Goal: Complete application form

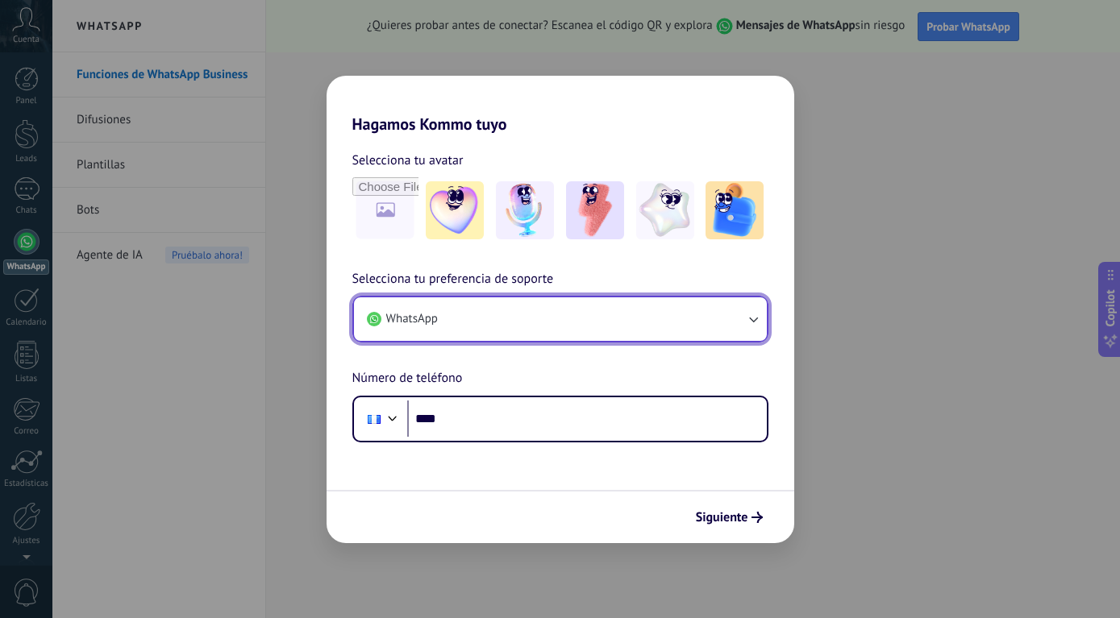
click at [754, 318] on icon "button" at bounding box center [753, 319] width 16 height 16
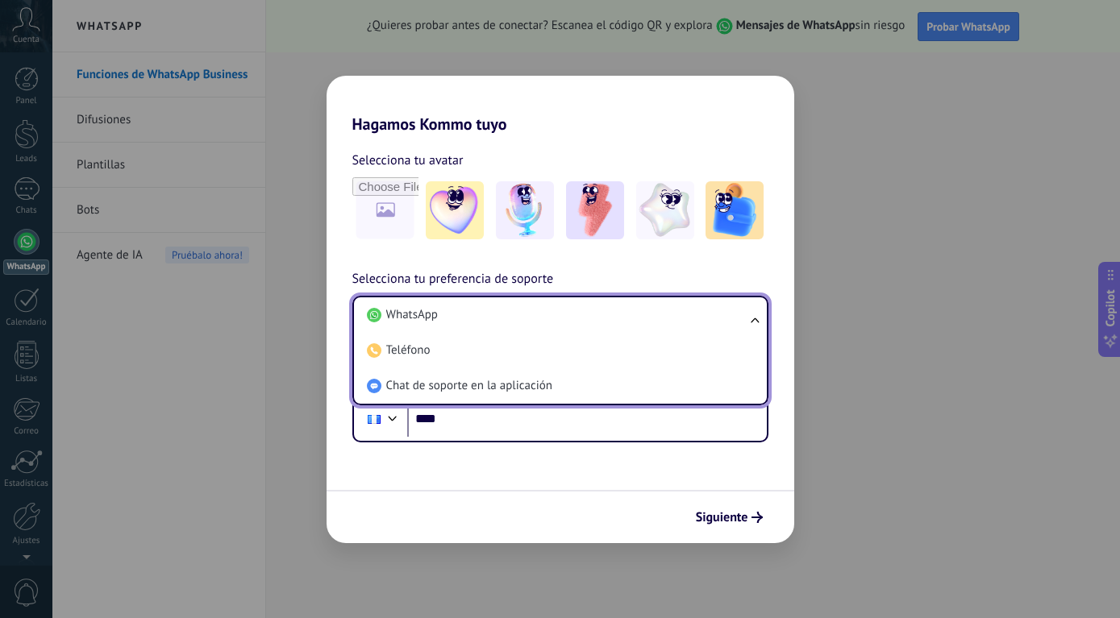
click at [513, 571] on div "Hagamos Kommo tuyo Selecciona tu avatar Selecciona tu preferencia de soporte Wh…" at bounding box center [560, 309] width 1120 height 618
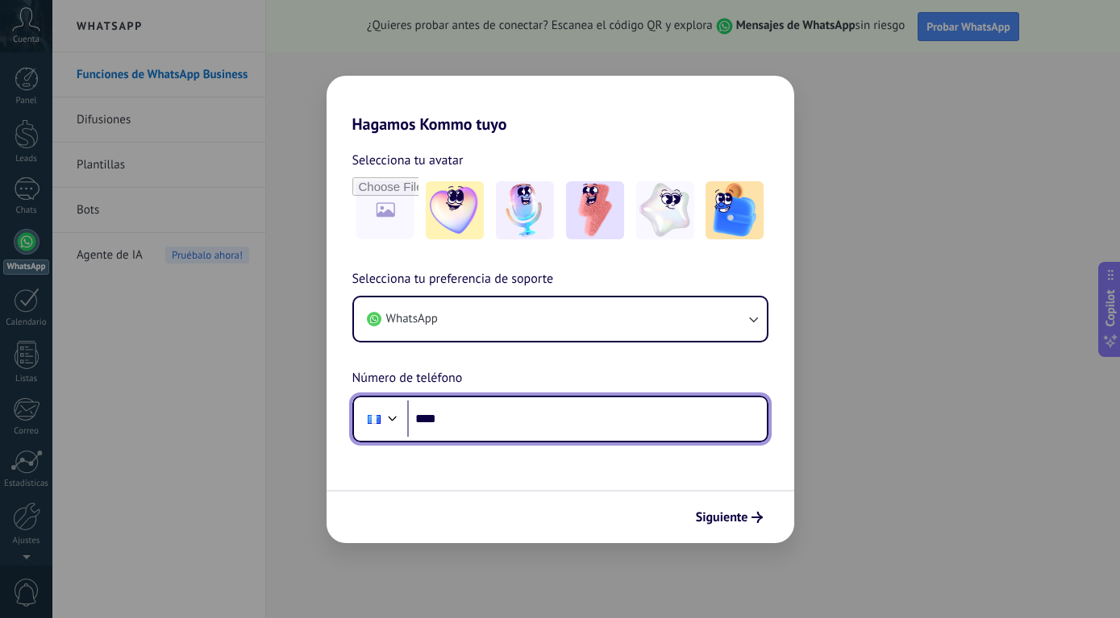
click at [488, 418] on input "****" at bounding box center [586, 419] width 359 height 37
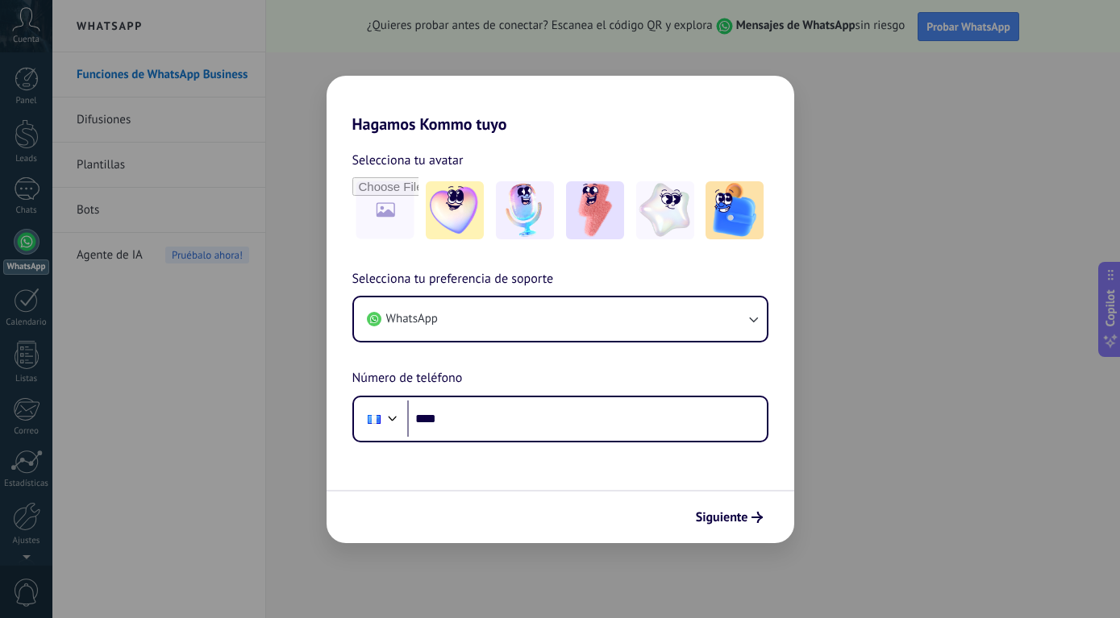
click at [897, 378] on div "Hagamos Kommo tuyo Selecciona tu avatar Selecciona tu preferencia de soporte Wh…" at bounding box center [560, 309] width 1120 height 618
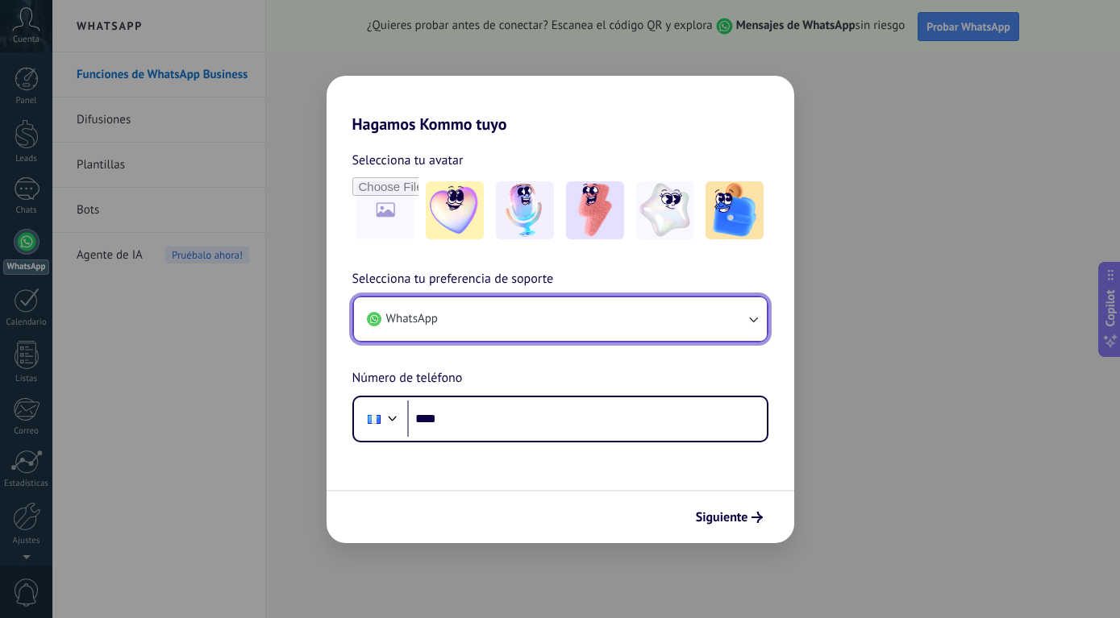
click at [553, 317] on button "WhatsApp" at bounding box center [560, 319] width 413 height 44
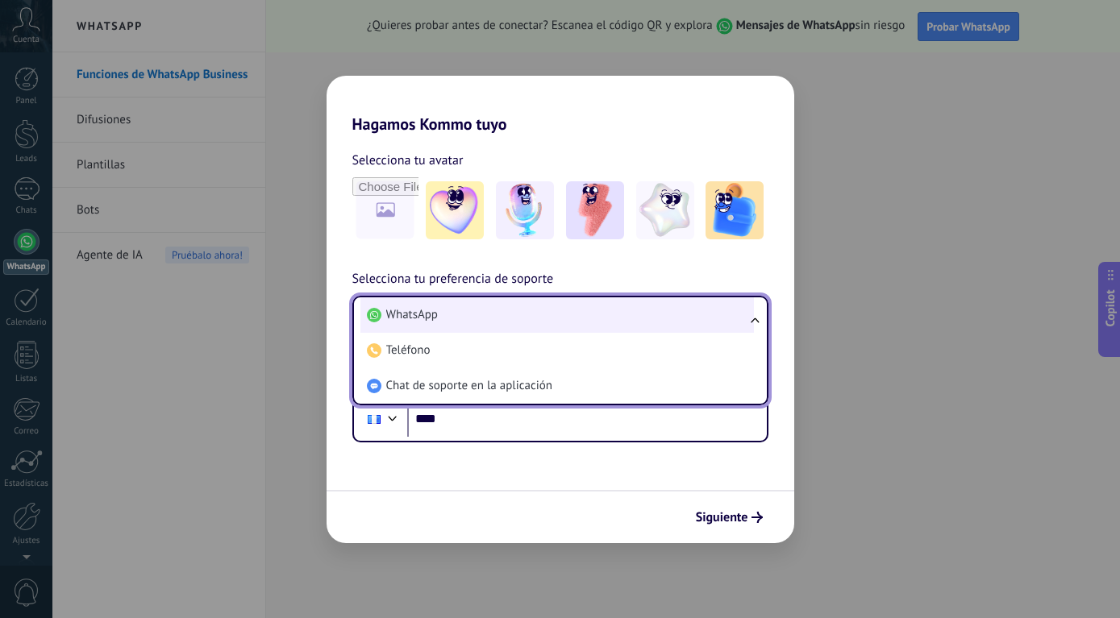
click at [436, 318] on span "WhatsApp" at bounding box center [412, 315] width 52 height 16
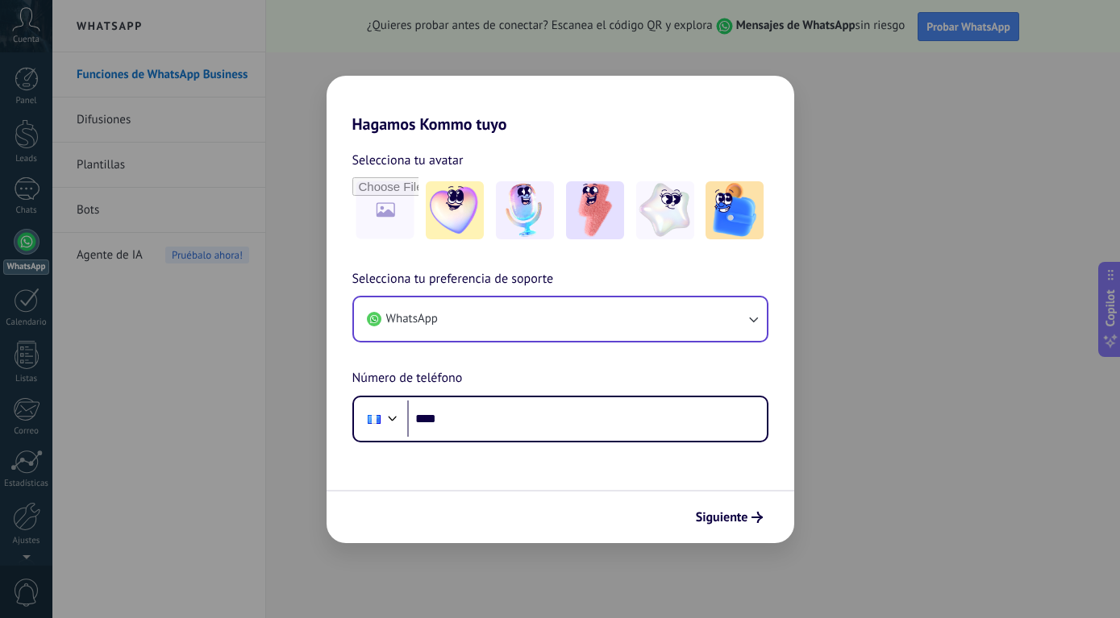
drag, startPoint x: 966, startPoint y: 342, endPoint x: 901, endPoint y: 347, distance: 65.5
click at [967, 342] on div "Hagamos Kommo tuyo Selecciona tu avatar Selecciona tu preferencia de soporte Wh…" at bounding box center [560, 309] width 1120 height 618
click at [904, 406] on div "Hagamos Kommo tuyo Selecciona tu avatar Selecciona tu preferencia de soporte Wh…" at bounding box center [560, 309] width 1120 height 618
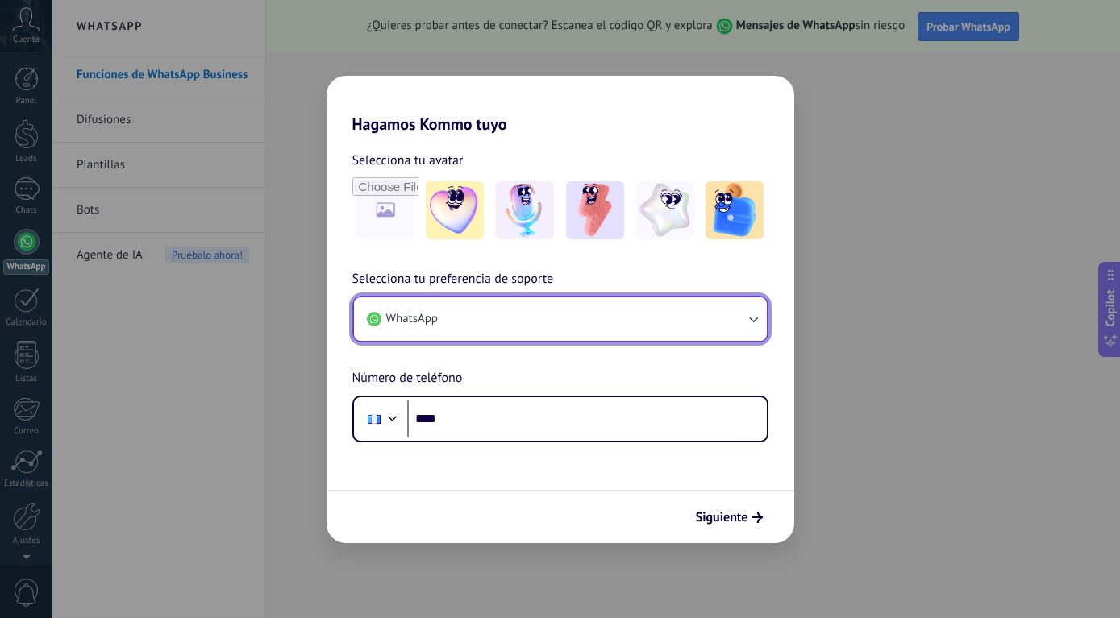
click at [512, 318] on button "WhatsApp" at bounding box center [560, 319] width 413 height 44
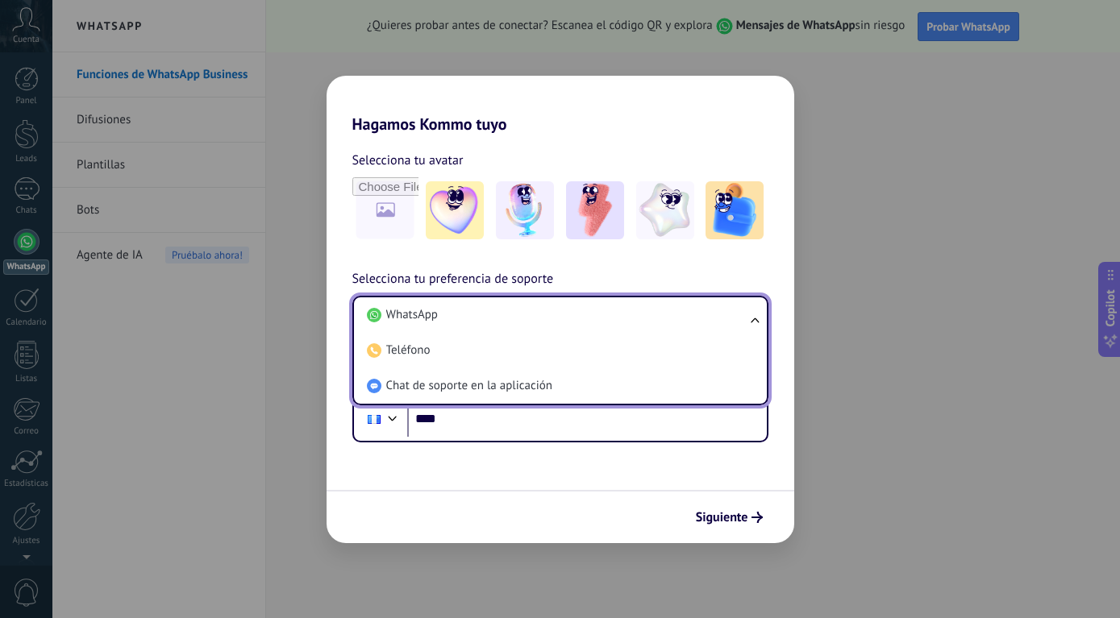
click at [328, 542] on div "Siguiente" at bounding box center [560, 516] width 468 height 53
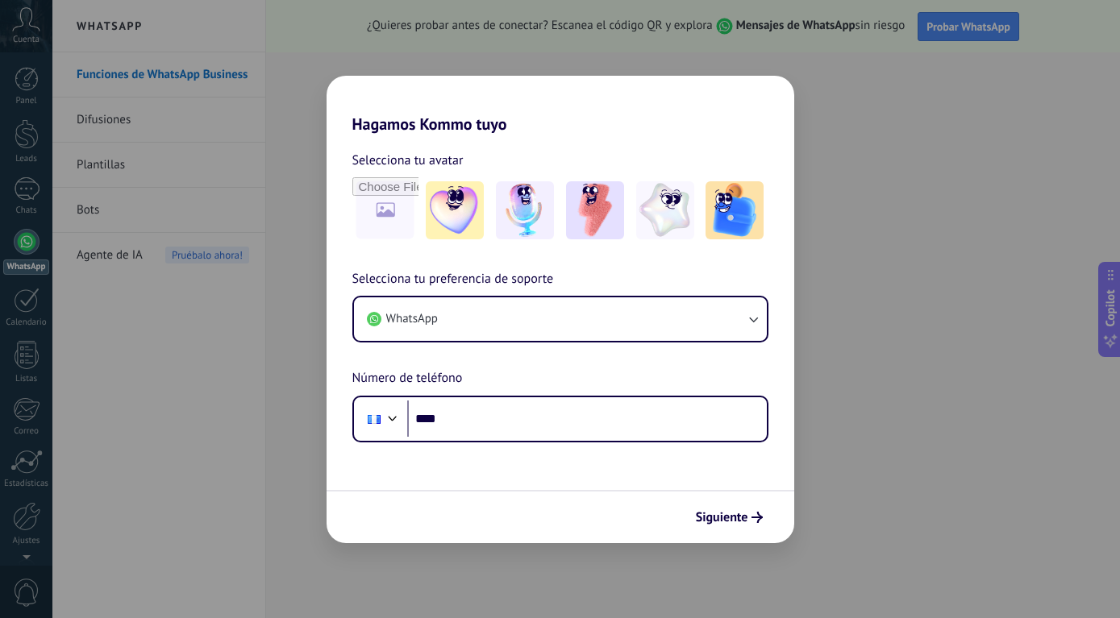
click at [886, 309] on div "Hagamos Kommo tuyo Selecciona tu avatar Selecciona tu preferencia de soporte Wh…" at bounding box center [560, 309] width 1120 height 618
click at [113, 443] on div "Hagamos Kommo tuyo Selecciona tu avatar Selecciona tu preferencia de soporte Wh…" at bounding box center [560, 309] width 1120 height 618
click at [418, 567] on div "Hagamos Kommo tuyo Selecciona tu avatar Selecciona tu preferencia de soporte Wh…" at bounding box center [560, 309] width 1120 height 618
click at [88, 388] on div "Hagamos Kommo tuyo Selecciona tu avatar Selecciona tu preferencia de soporte Wh…" at bounding box center [560, 309] width 1120 height 618
click at [22, 242] on div "Hagamos Kommo tuyo Selecciona tu avatar Selecciona tu preferencia de soporte Wh…" at bounding box center [560, 309] width 1120 height 618
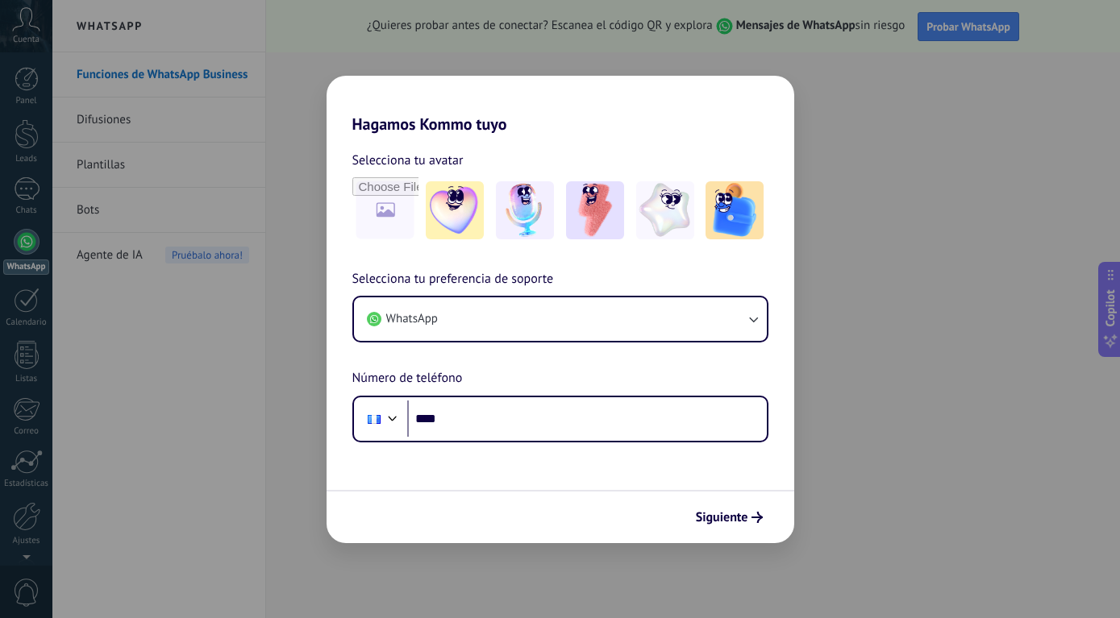
click at [1016, 172] on div "Hagamos Kommo tuyo Selecciona tu avatar Selecciona tu preferencia de soporte Wh…" at bounding box center [560, 309] width 1120 height 618
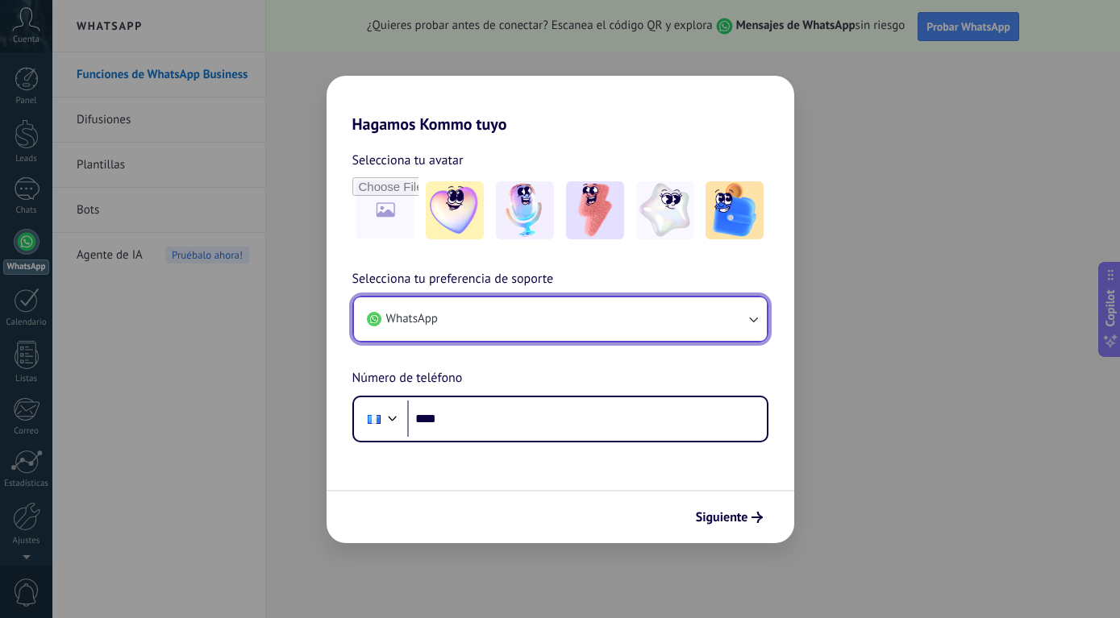
click at [757, 318] on icon "button" at bounding box center [753, 319] width 16 height 16
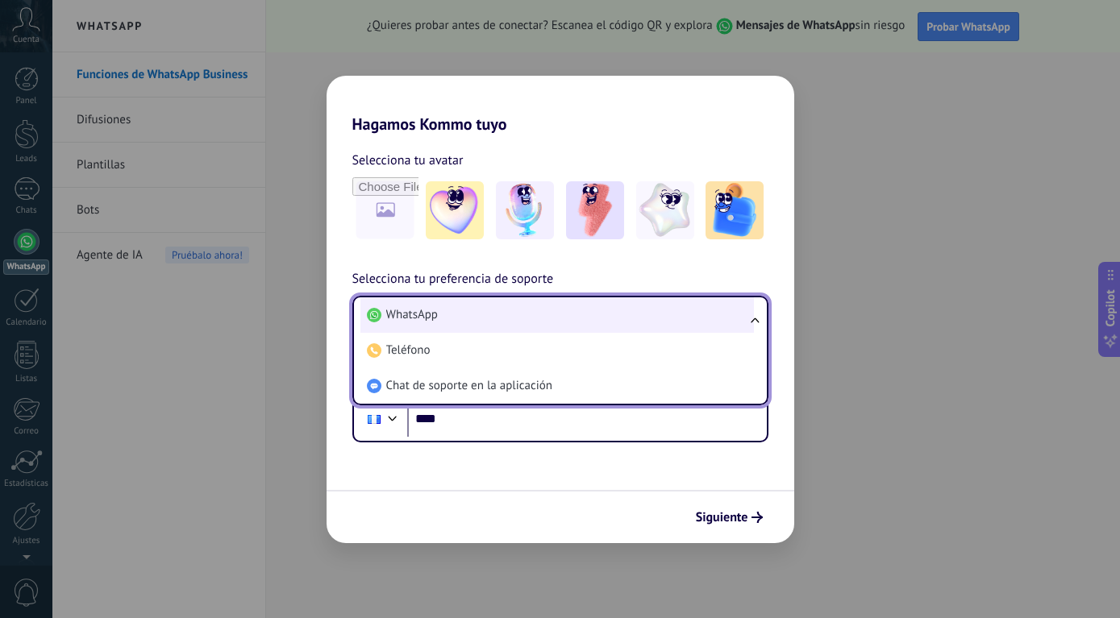
click at [429, 318] on span "WhatsApp" at bounding box center [412, 315] width 52 height 16
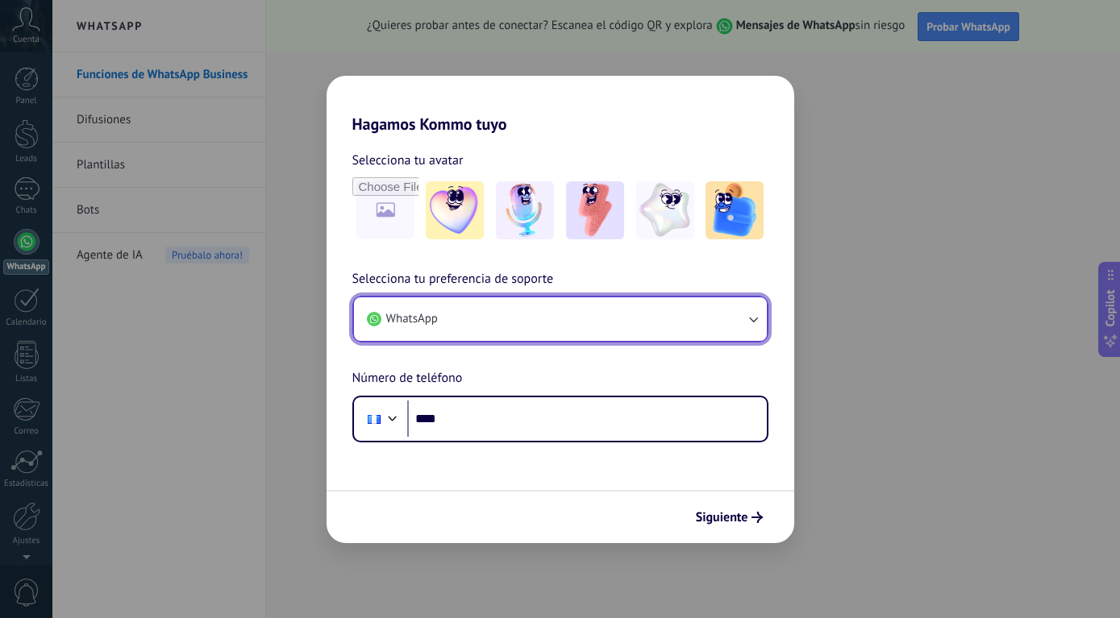
click at [517, 323] on button "WhatsApp" at bounding box center [560, 319] width 413 height 44
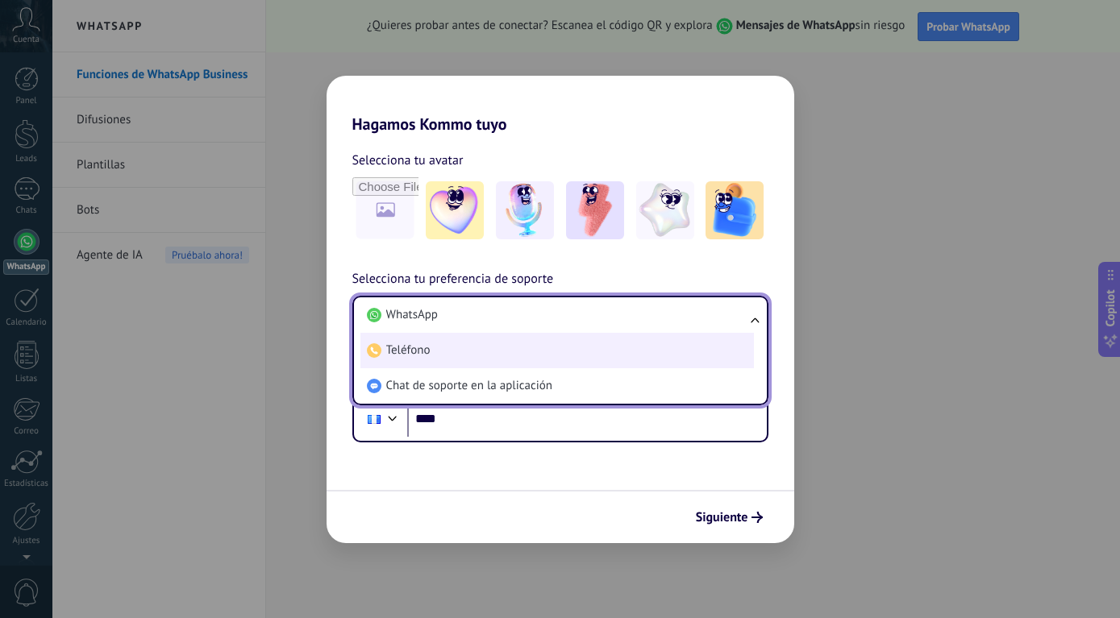
click at [441, 355] on li "Teléfono" at bounding box center [556, 350] width 393 height 35
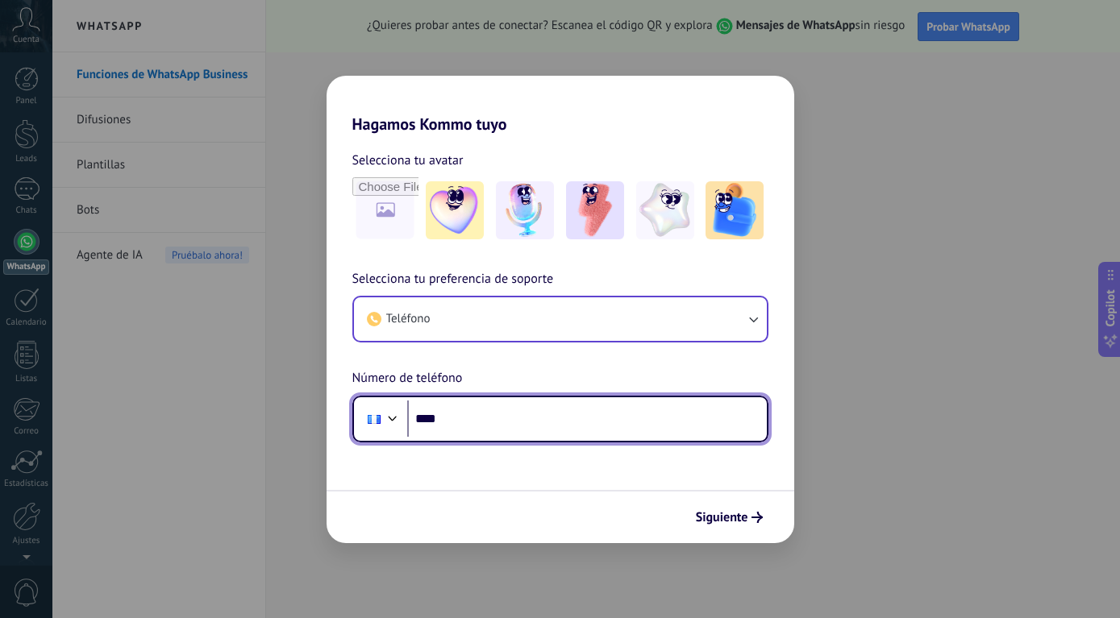
click at [459, 423] on input "****" at bounding box center [586, 419] width 359 height 37
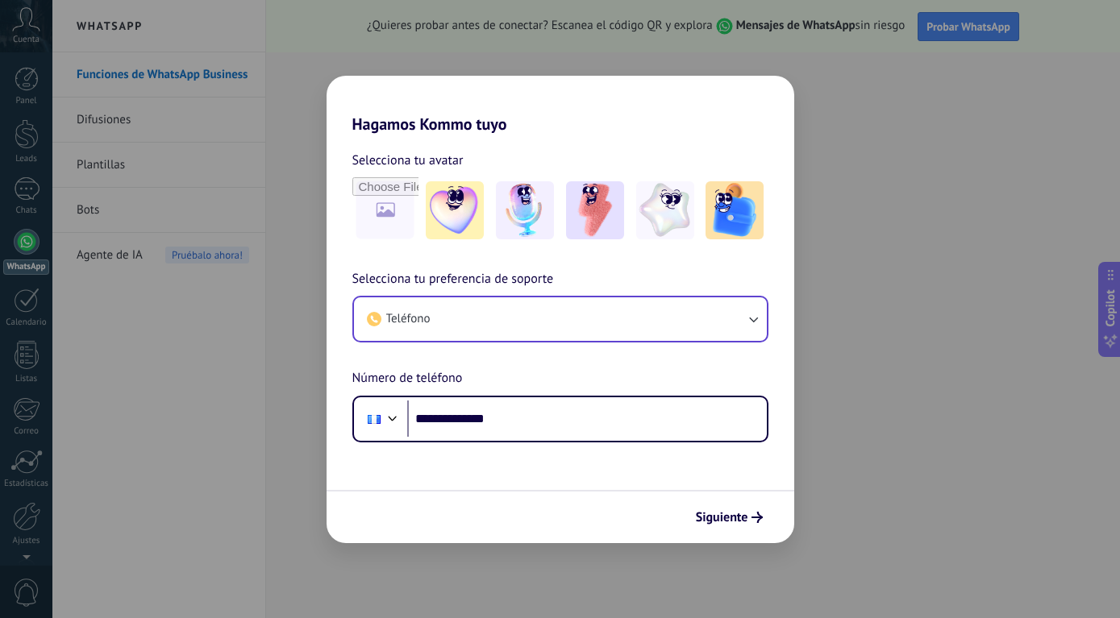
click at [908, 93] on div "**********" at bounding box center [560, 309] width 1120 height 618
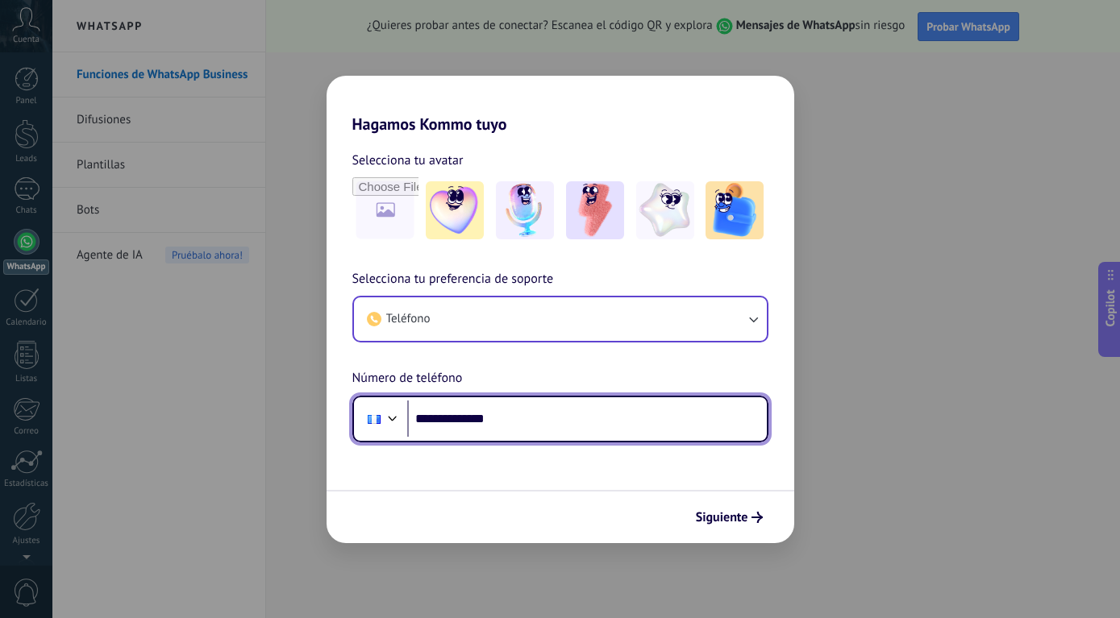
click at [609, 430] on input "**********" at bounding box center [586, 419] width 359 height 37
type input "**"
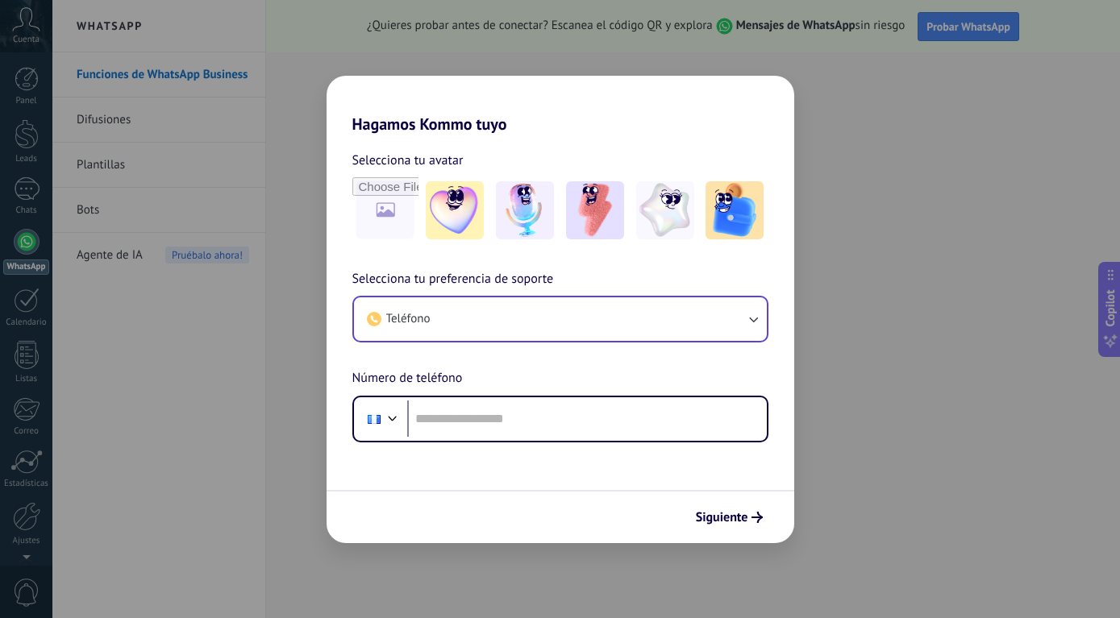
click at [987, 320] on div "Hagamos Kommo tuyo Selecciona tu avatar Selecciona tu preferencia de soporte Te…" at bounding box center [560, 309] width 1120 height 618
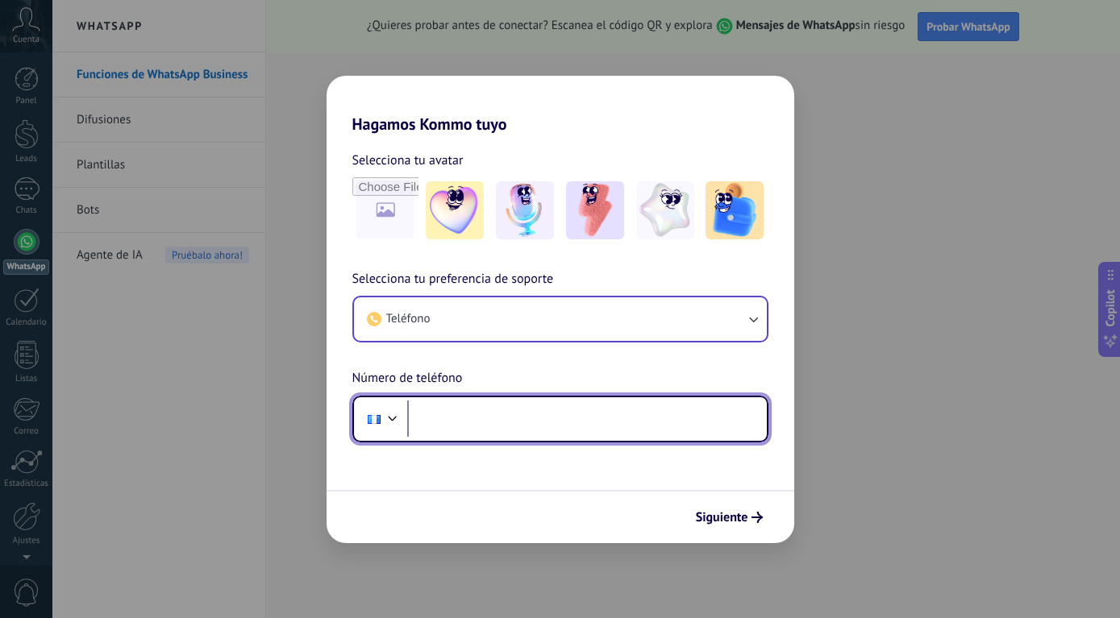
click at [515, 421] on input "tel" at bounding box center [586, 419] width 359 height 37
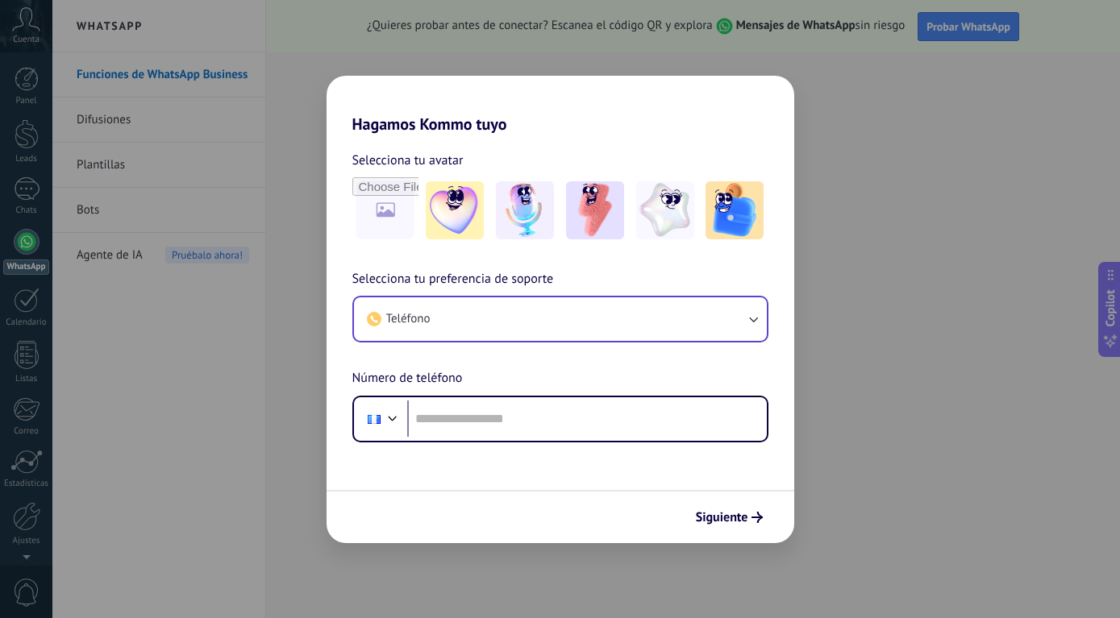
click at [161, 385] on div "Hagamos Kommo tuyo Selecciona tu avatar Selecciona tu preferencia de soporte Te…" at bounding box center [560, 309] width 1120 height 618
click at [219, 466] on div "Hagamos Kommo tuyo Selecciona tu avatar Selecciona tu preferencia de soporte Te…" at bounding box center [560, 309] width 1120 height 618
